Goal: Transaction & Acquisition: Purchase product/service

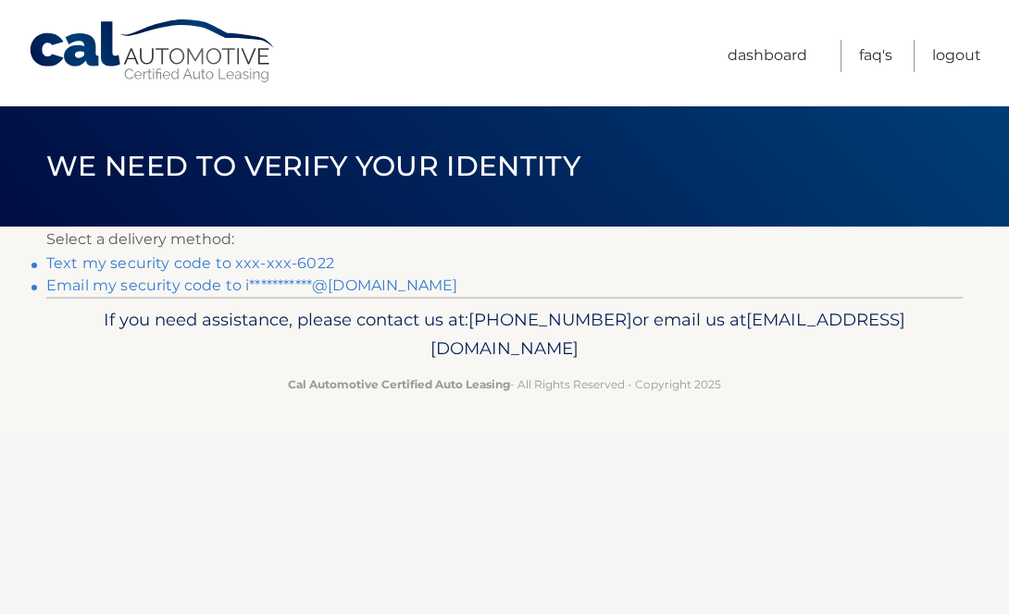
click at [252, 264] on link "Text my security code to xxx-xxx-6022" at bounding box center [190, 263] width 288 height 18
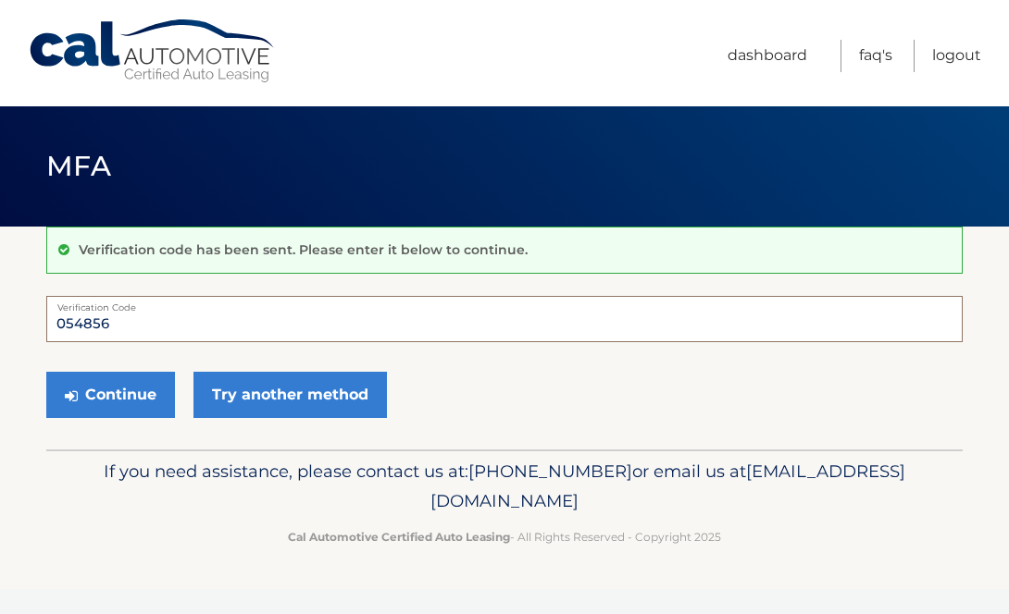
type input "054856"
click at [110, 394] on button "Continue" at bounding box center [110, 395] width 129 height 46
click at [133, 392] on button "Continue" at bounding box center [110, 395] width 129 height 46
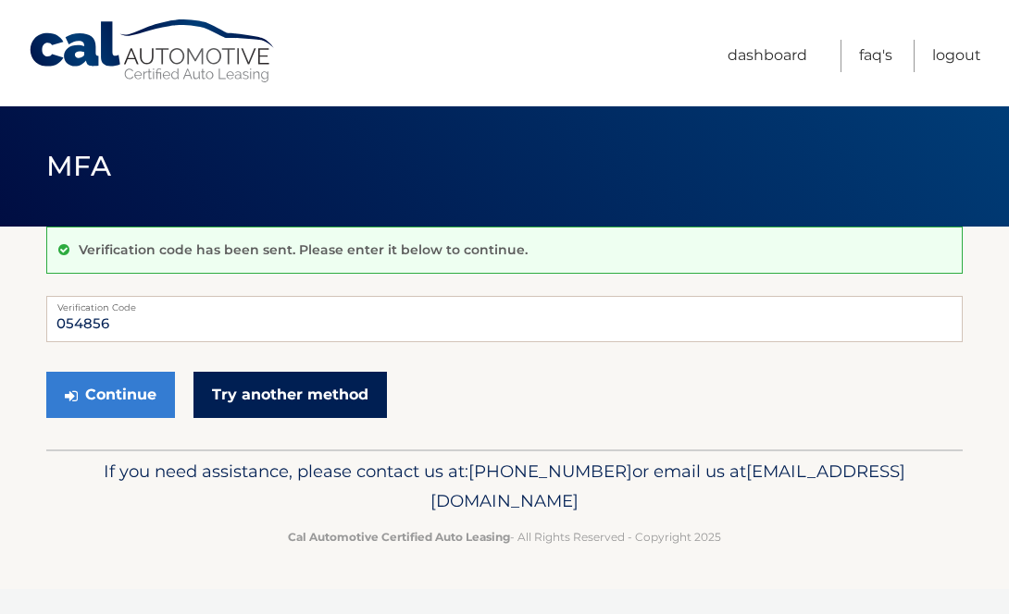
click at [261, 398] on link "Try another method" at bounding box center [289, 395] width 193 height 46
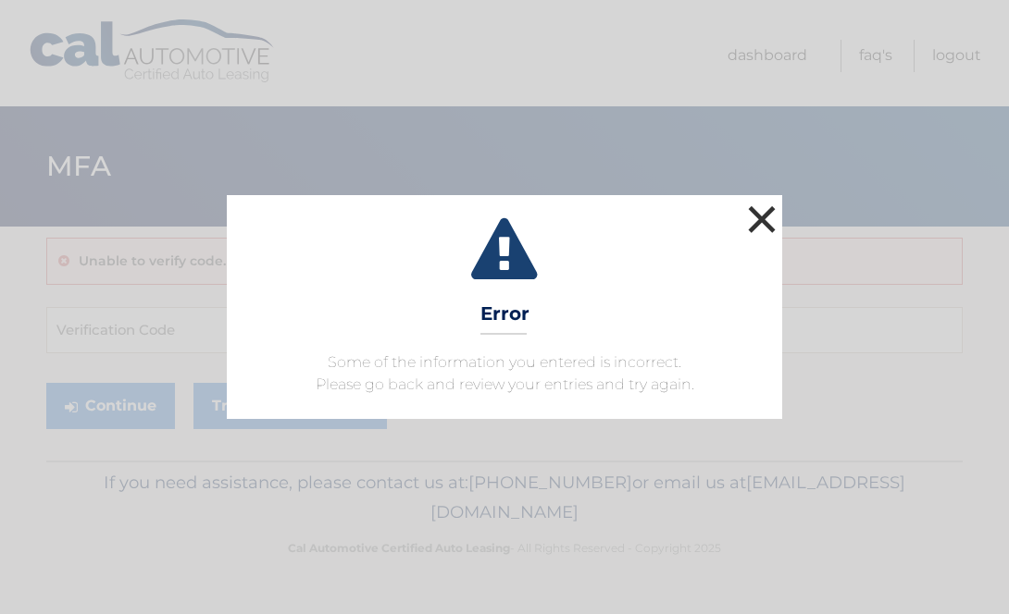
click at [768, 213] on button "×" at bounding box center [761, 219] width 37 height 37
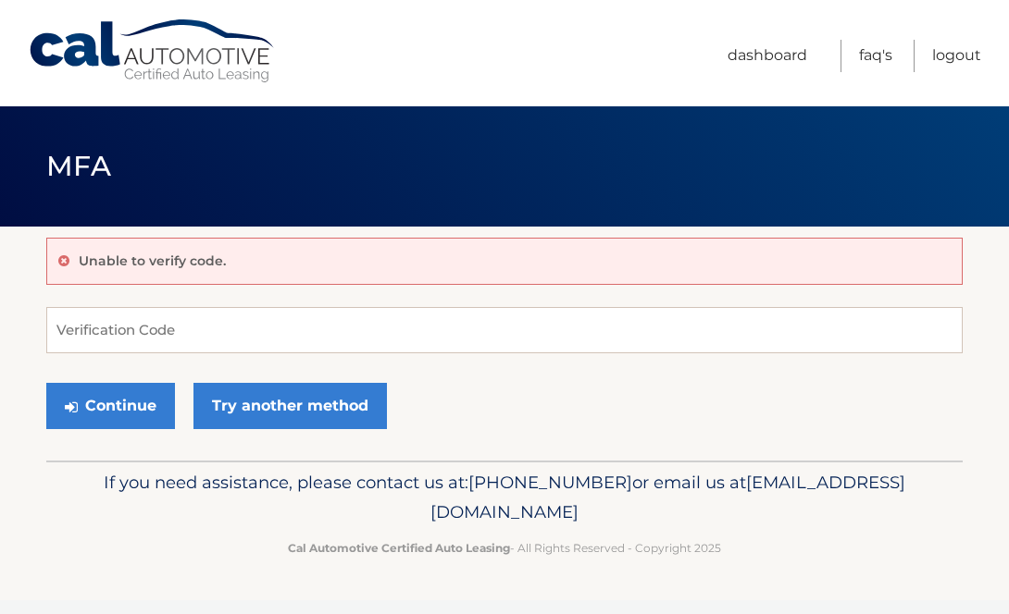
click at [233, 267] on div "Unable to verify code." at bounding box center [504, 261] width 916 height 47
click at [189, 342] on input "Verification Code" at bounding box center [504, 330] width 916 height 46
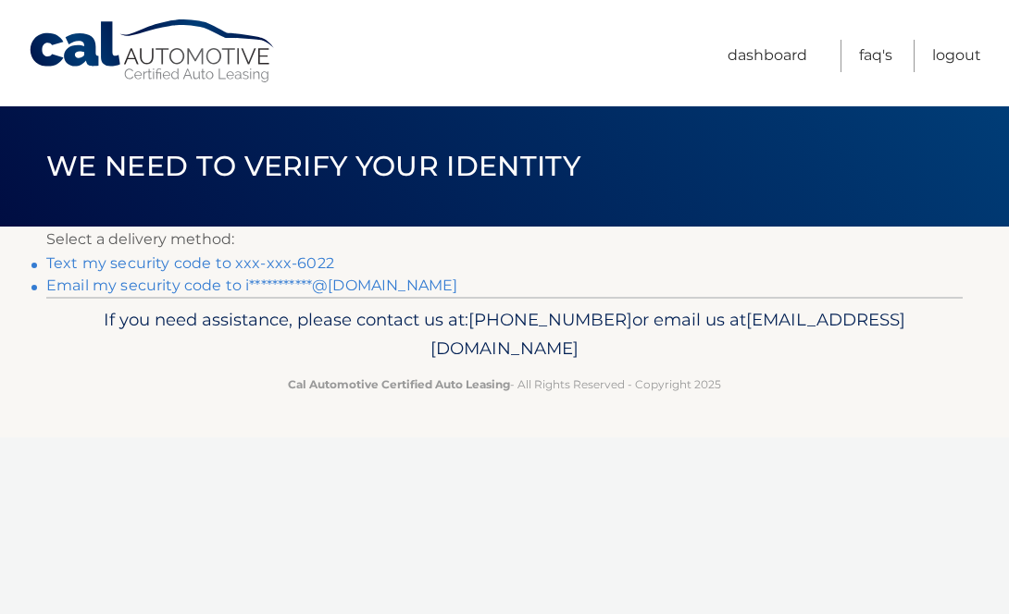
click at [218, 265] on link "Text my security code to xxx-xxx-6022" at bounding box center [190, 263] width 288 height 18
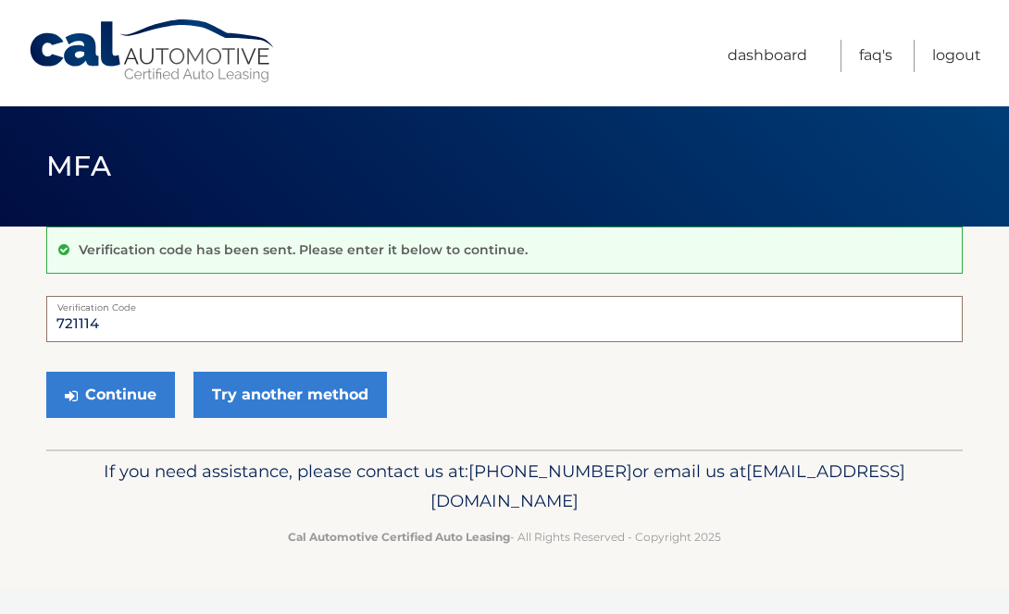
type input "721114"
click at [110, 394] on button "Continue" at bounding box center [110, 395] width 129 height 46
click at [118, 394] on button "Continue" at bounding box center [110, 395] width 129 height 46
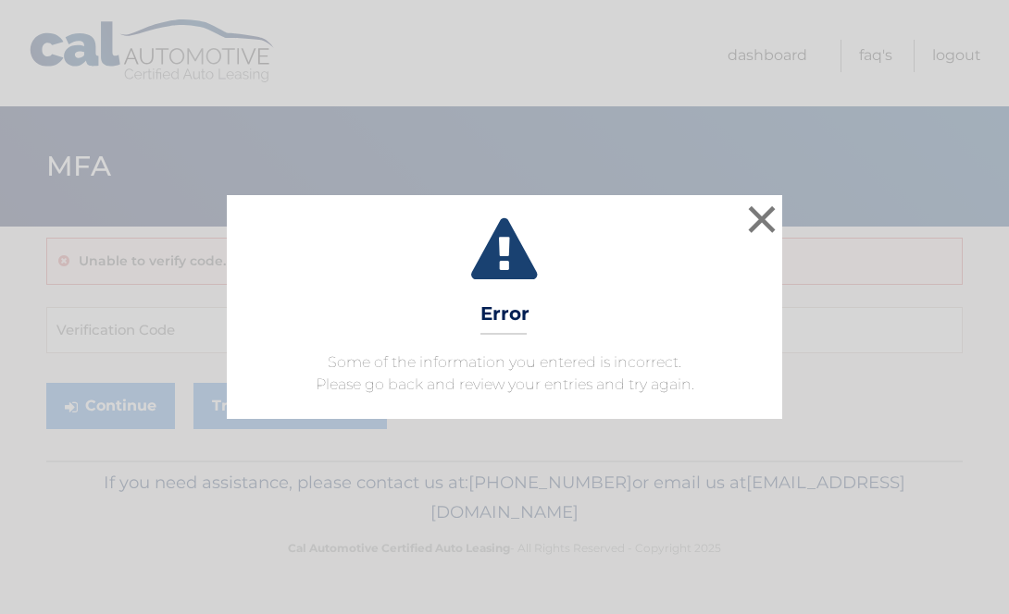
drag, startPoint x: 769, startPoint y: 217, endPoint x: 699, endPoint y: 217, distance: 70.3
click at [769, 217] on button "×" at bounding box center [761, 219] width 37 height 37
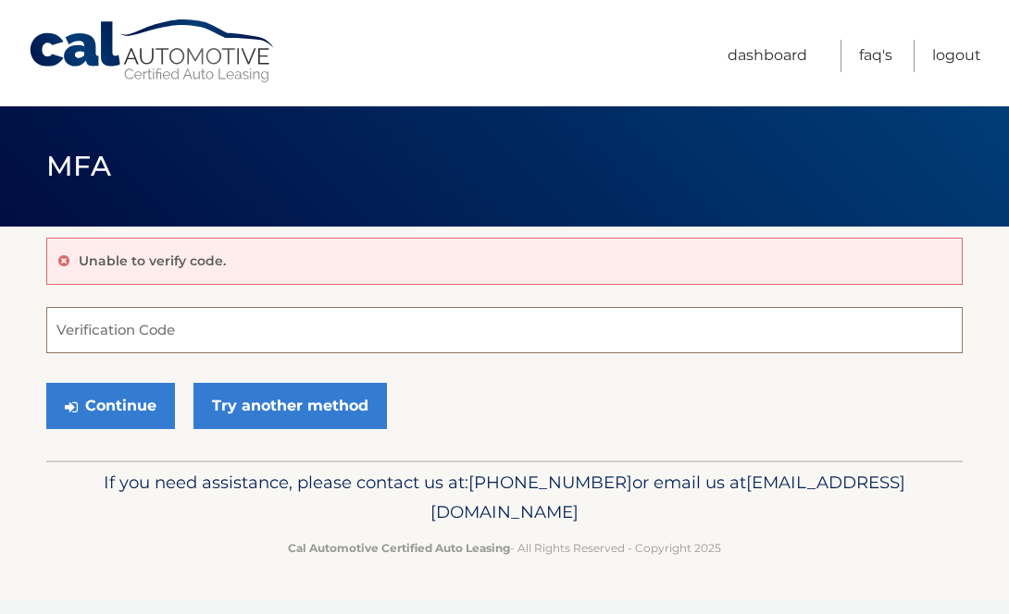
click at [137, 334] on input "Verification Code" at bounding box center [504, 330] width 916 height 46
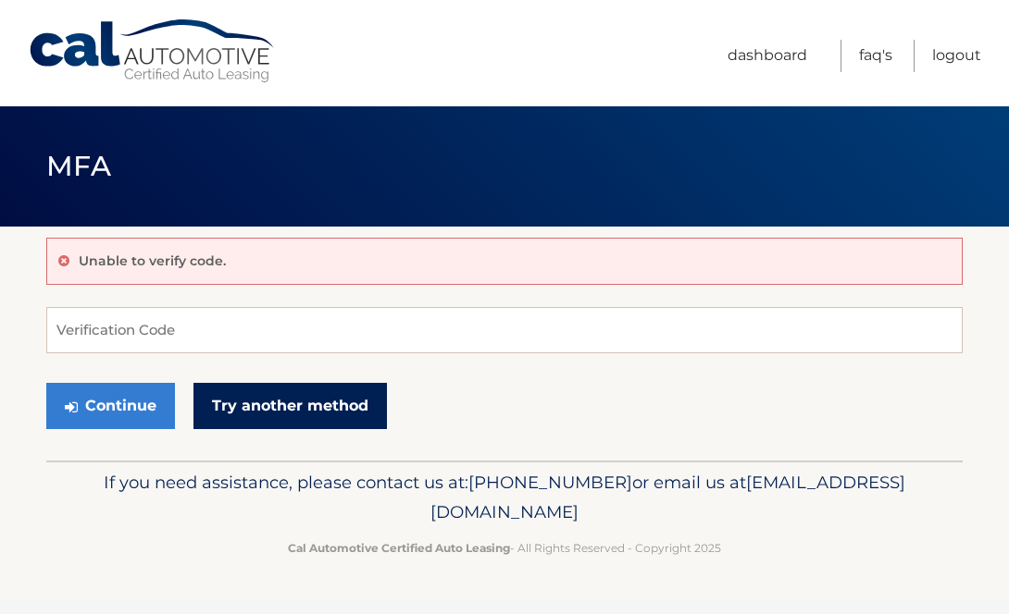
click at [317, 408] on link "Try another method" at bounding box center [289, 406] width 193 height 46
click at [310, 404] on link "Try another method" at bounding box center [289, 406] width 193 height 46
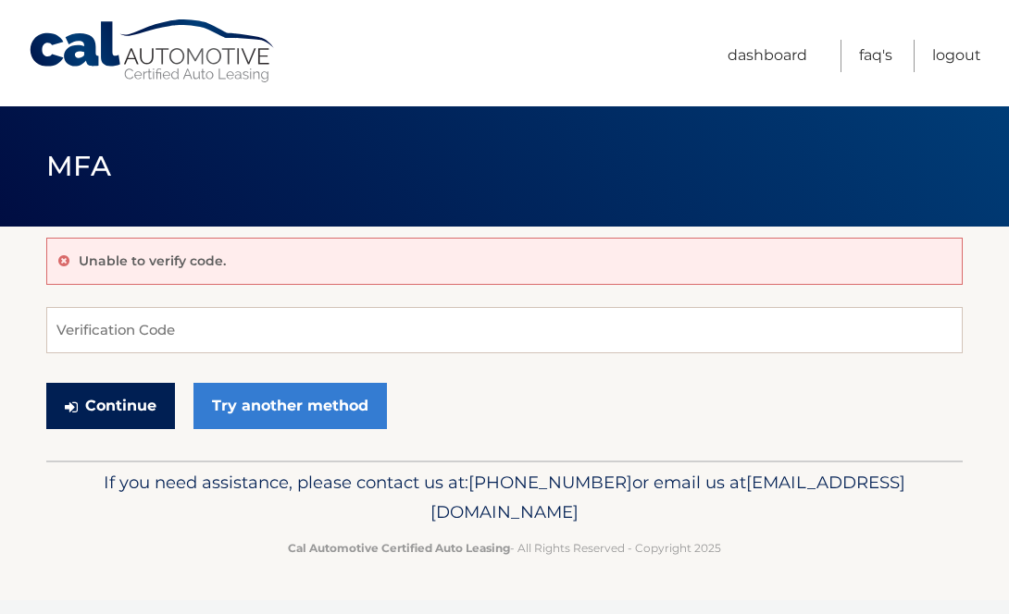
click at [94, 383] on button "Continue" at bounding box center [110, 406] width 129 height 46
click at [102, 407] on button "Continue" at bounding box center [110, 406] width 129 height 46
click at [131, 326] on input "Verification Code" at bounding box center [504, 330] width 916 height 46
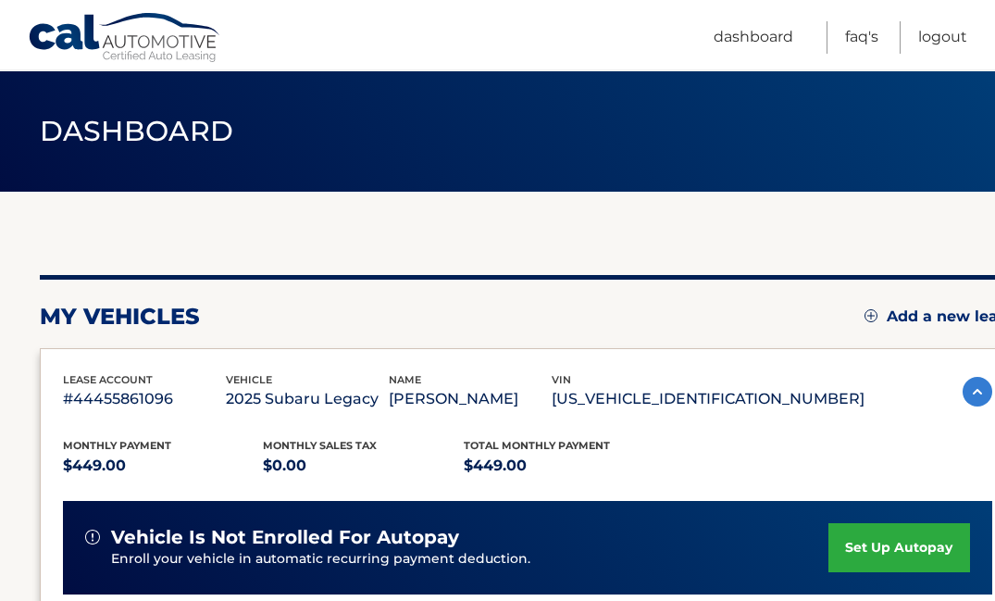
scroll to position [354, 0]
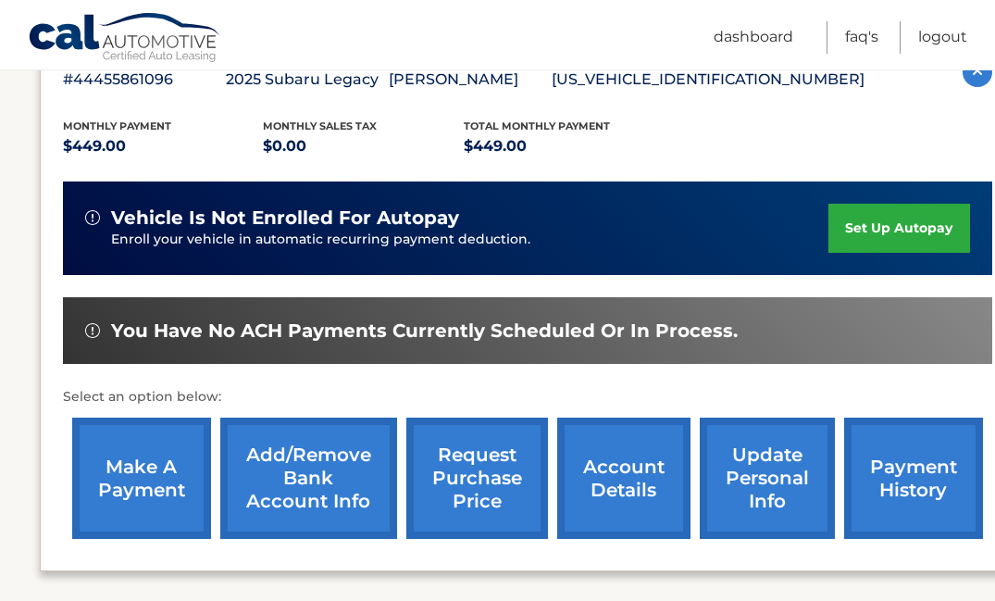
click at [110, 463] on link "make a payment" at bounding box center [141, 477] width 139 height 121
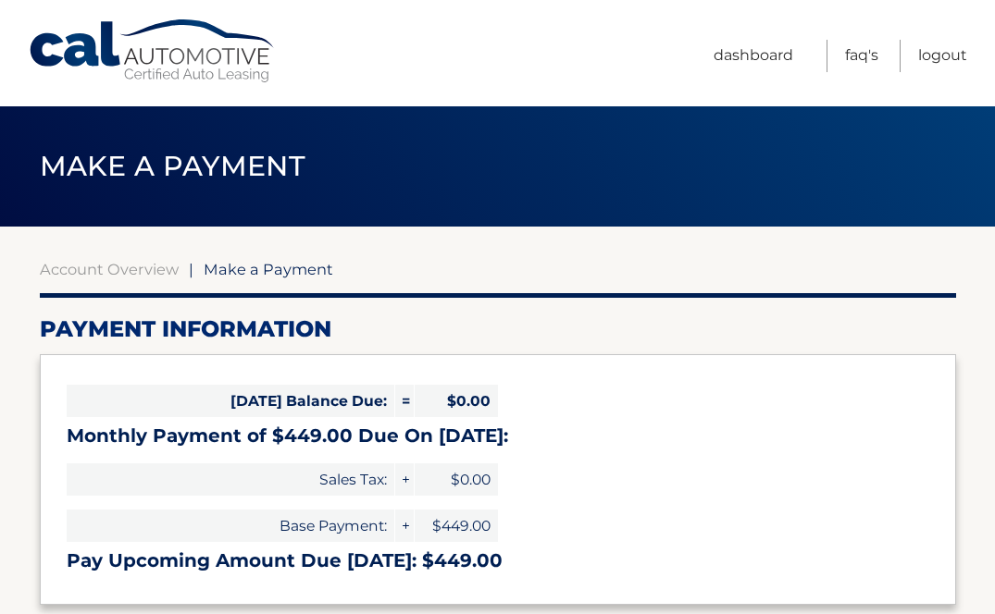
select select "YmFjNmQzMmYtOTBkOC00NTNiLWIyYTYtOGFjN2FkMDE0Yjlh"
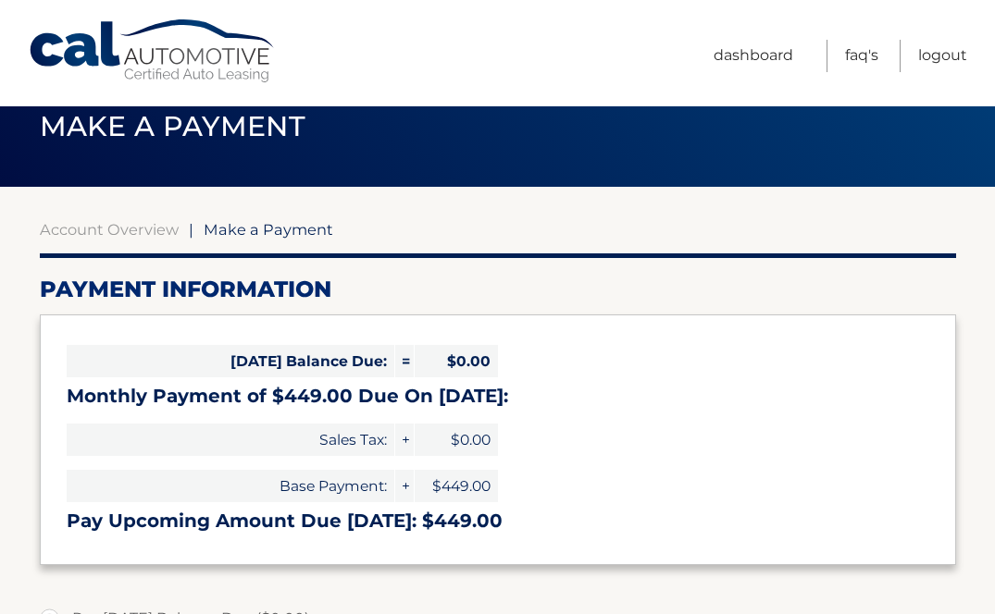
scroll to position [141, 0]
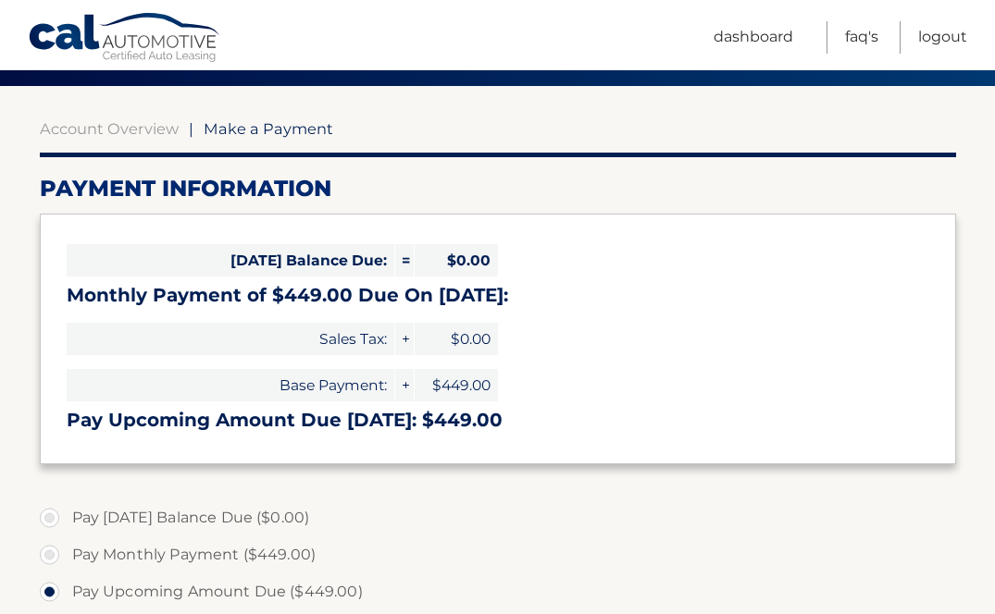
click at [446, 416] on h3 "Pay Upcoming Amount Due [DATE]: $449.00" at bounding box center [498, 420] width 862 height 23
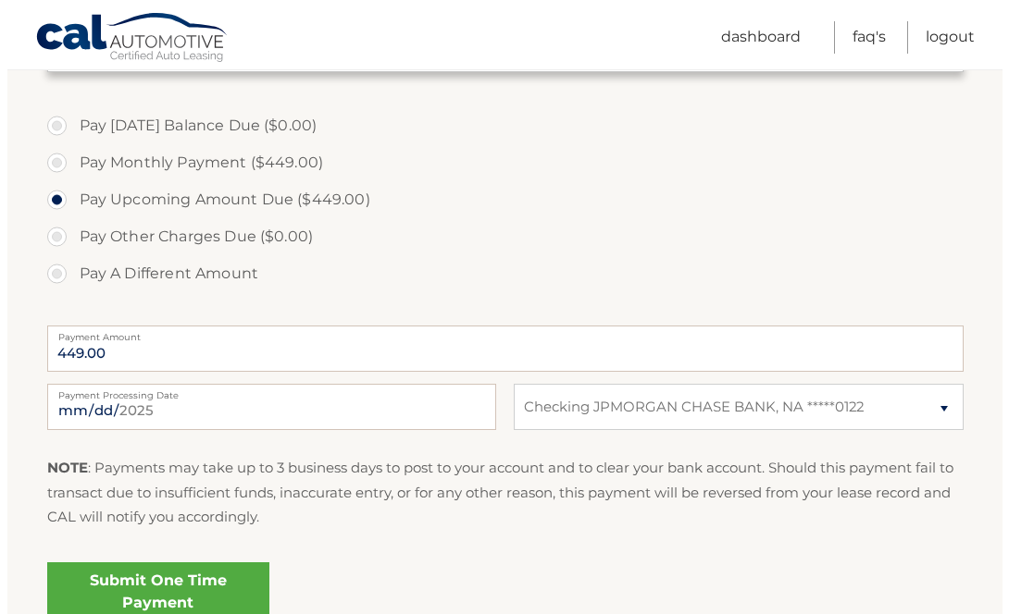
scroll to position [703, 0]
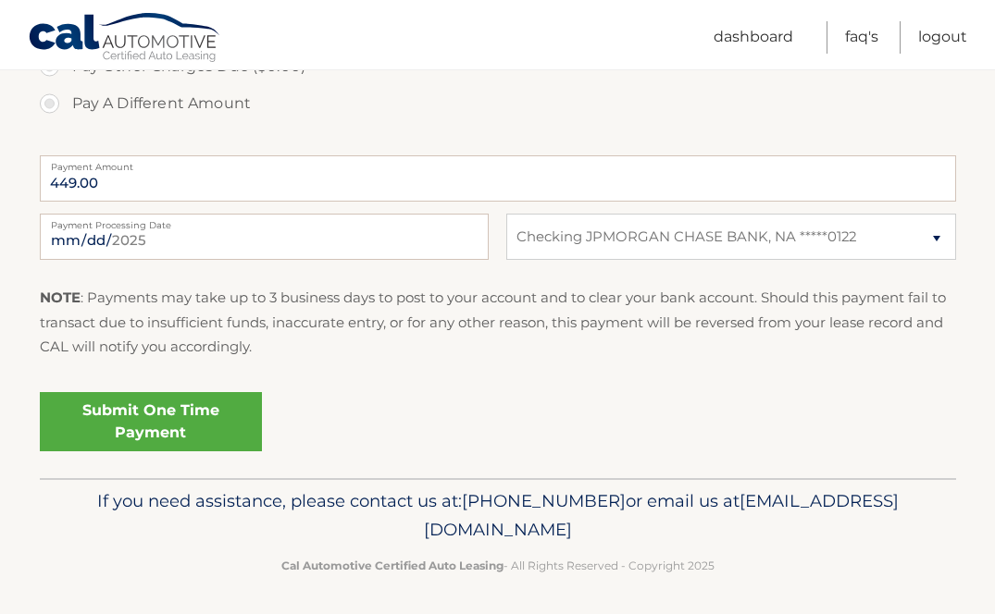
click at [156, 406] on link "Submit One Time Payment" at bounding box center [151, 421] width 222 height 59
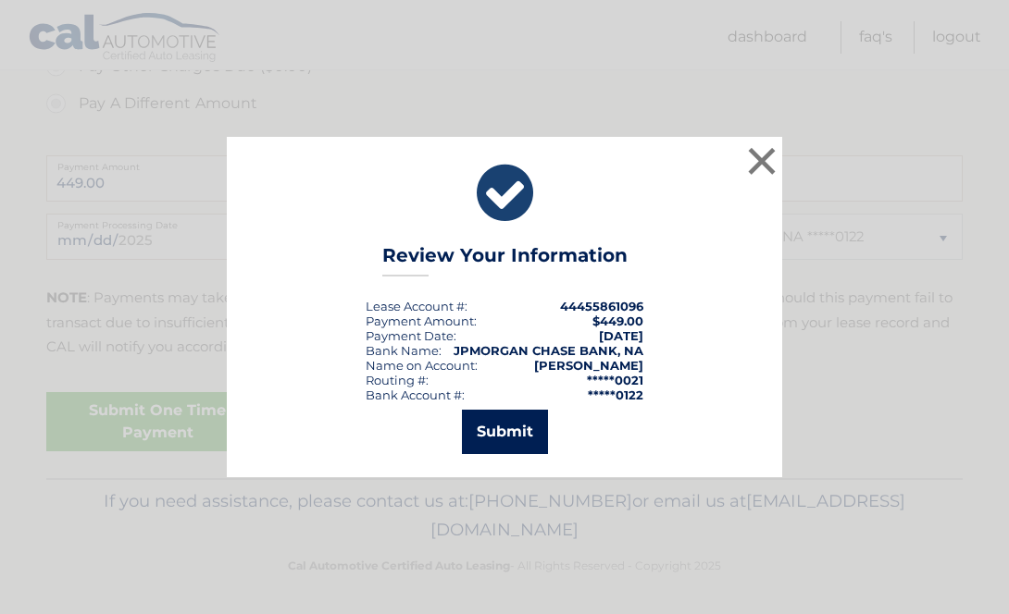
click at [504, 422] on button "Submit" at bounding box center [505, 432] width 86 height 44
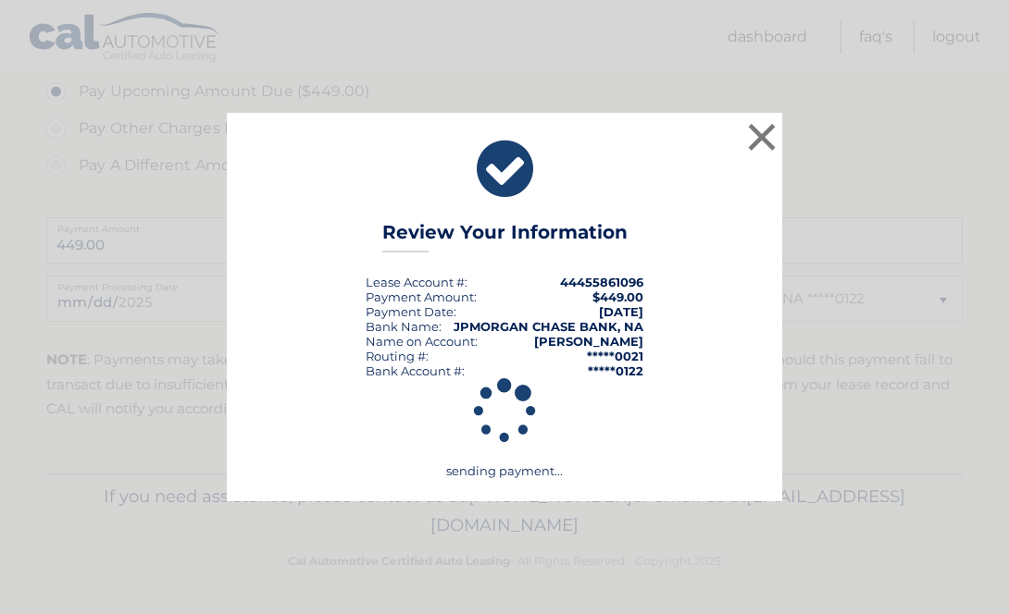
scroll to position [637, 0]
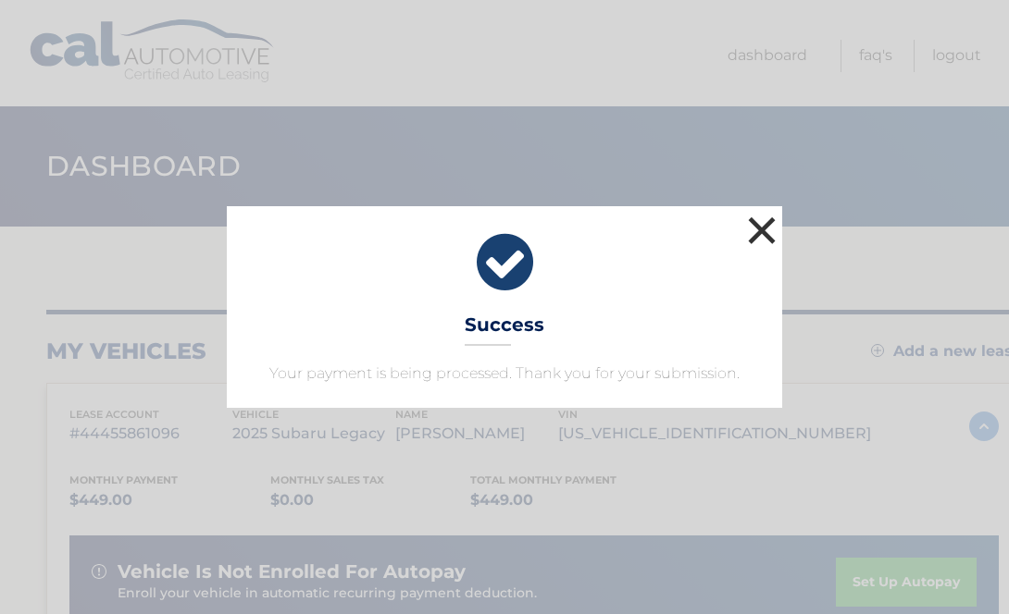
click at [758, 219] on button "×" at bounding box center [761, 230] width 37 height 37
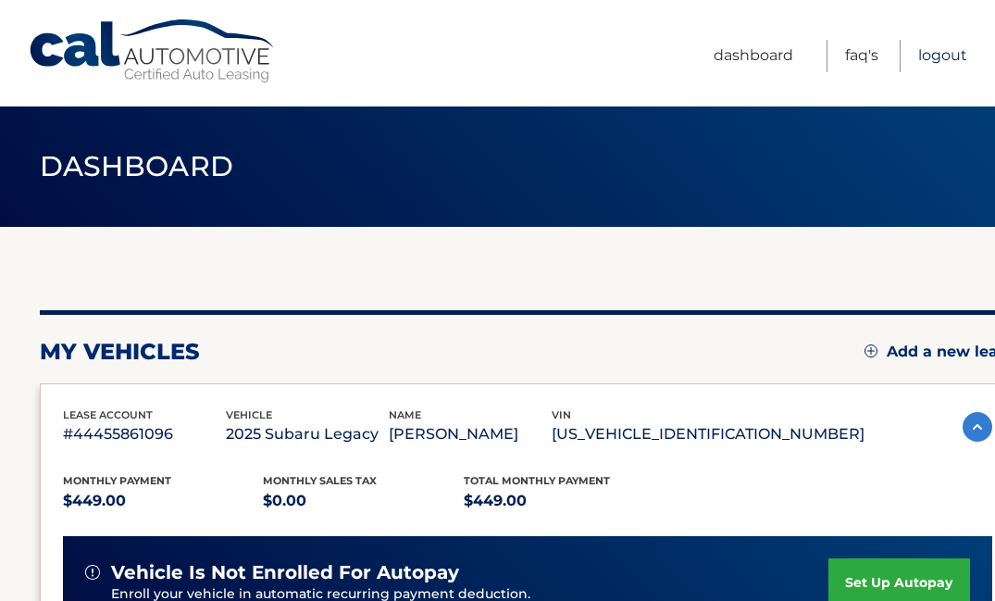
click at [948, 51] on link "Logout" at bounding box center [942, 56] width 49 height 32
